Goal: Information Seeking & Learning: Learn about a topic

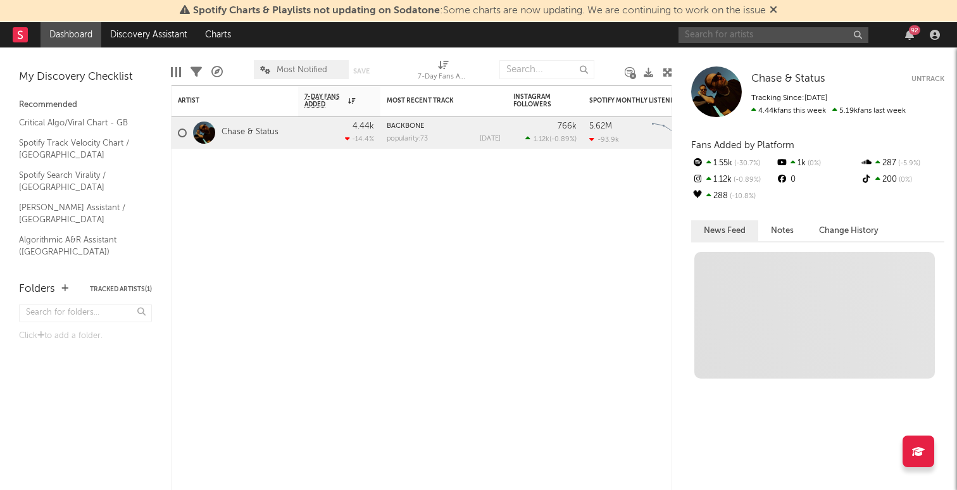
click at [756, 39] on input "text" at bounding box center [773, 35] width 190 height 16
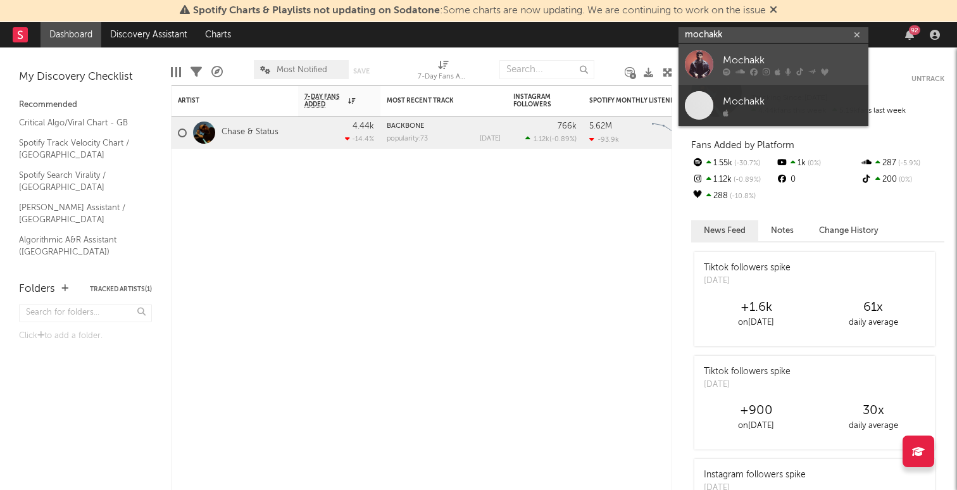
type input "mochakk"
click at [737, 61] on div "Mochakk" at bounding box center [792, 60] width 139 height 15
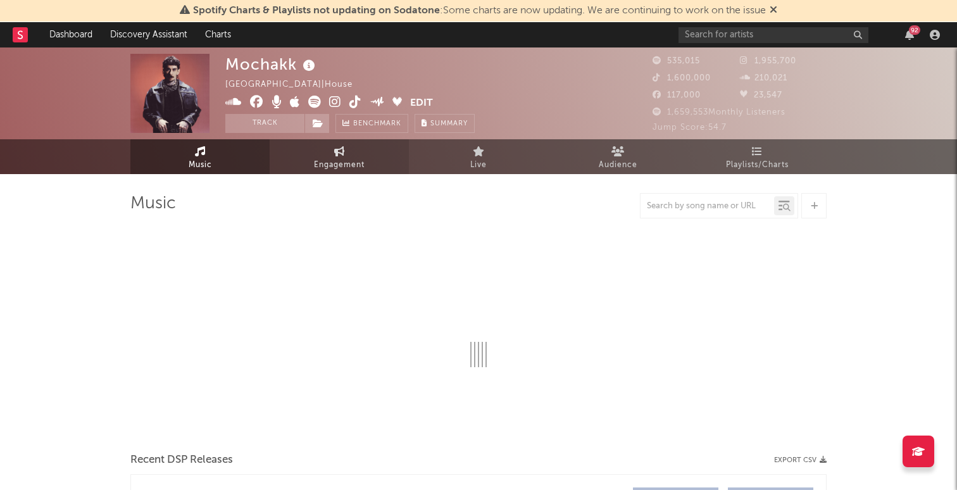
click at [357, 172] on link "Engagement" at bounding box center [339, 156] width 139 height 35
select select "1w"
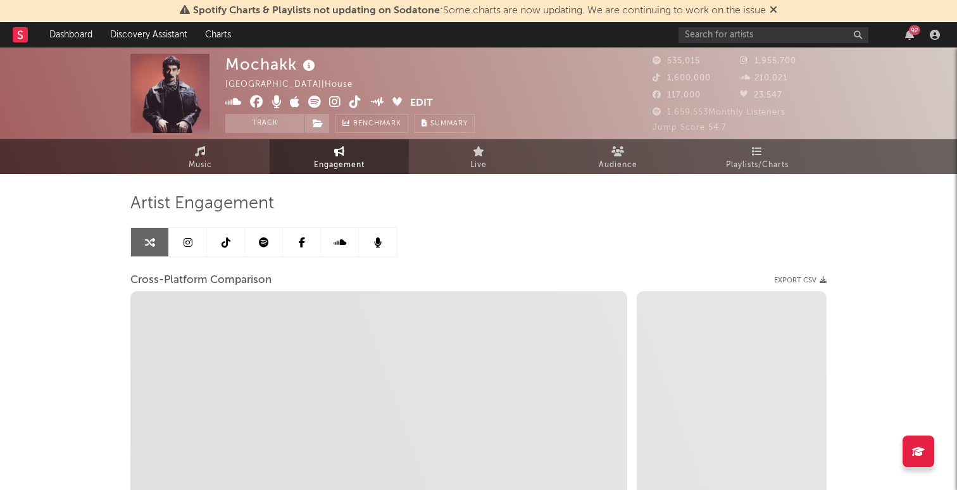
click at [197, 236] on link at bounding box center [188, 242] width 38 height 28
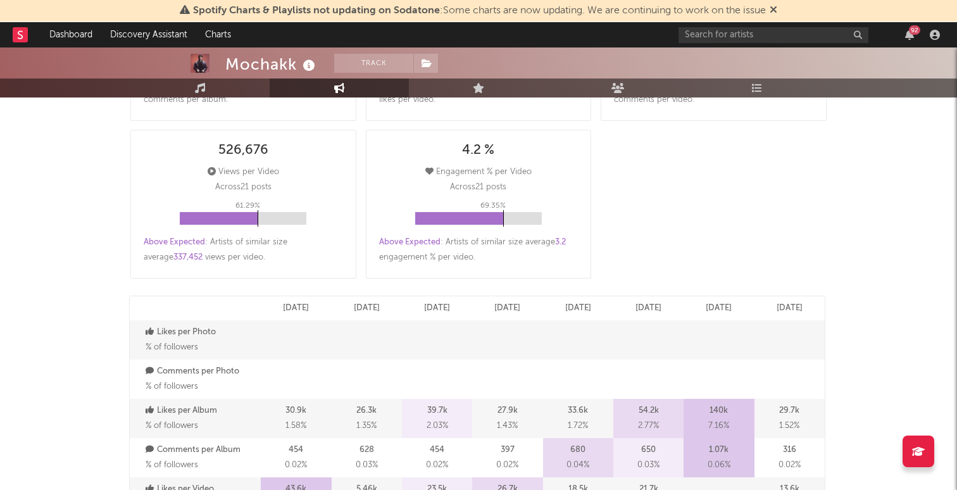
select select "6m"
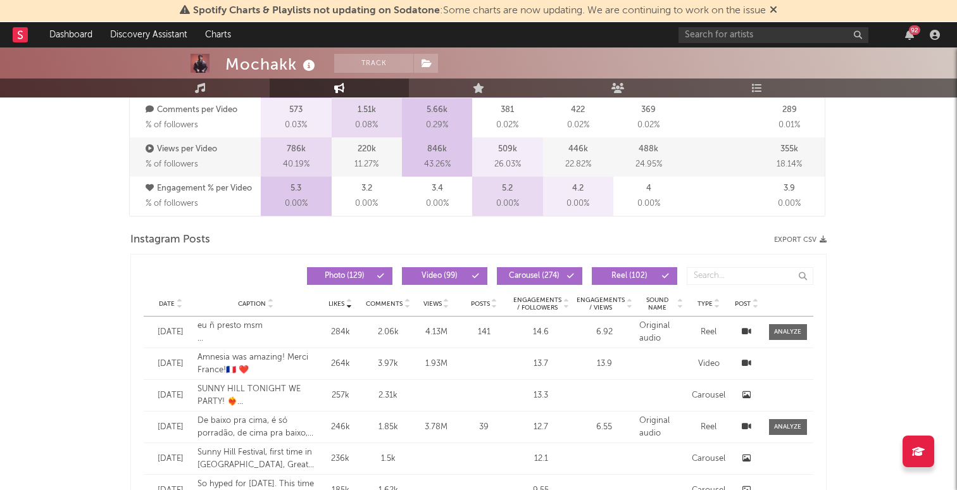
scroll to position [993, 0]
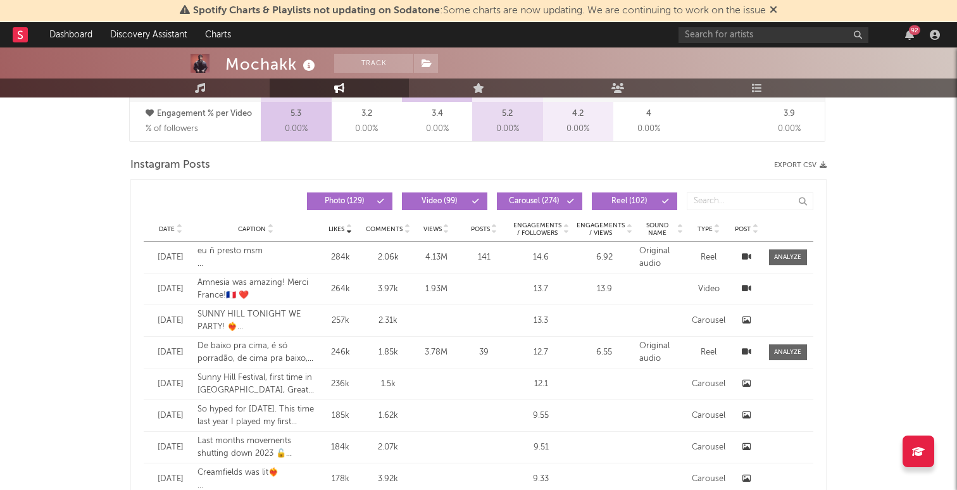
click at [167, 224] on div "Date" at bounding box center [170, 228] width 41 height 9
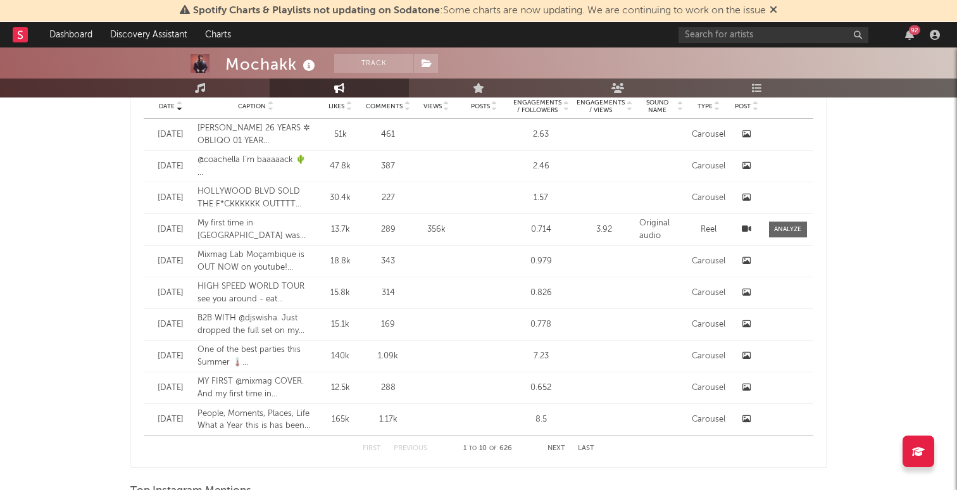
scroll to position [1116, 0]
